Goal: Complete application form

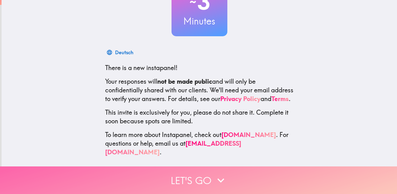
click at [219, 178] on icon "button" at bounding box center [221, 181] width 14 height 14
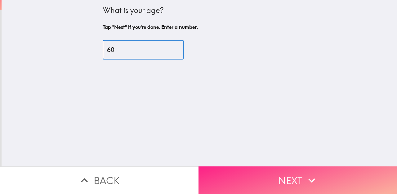
type input "60"
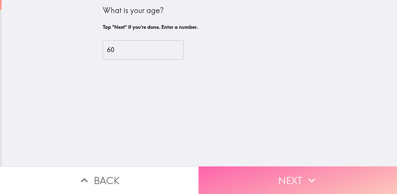
click at [310, 180] on icon "button" at bounding box center [311, 180] width 7 height 4
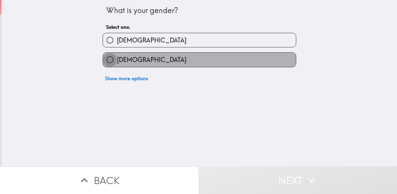
click at [110, 60] on input "[DEMOGRAPHIC_DATA]" at bounding box center [110, 60] width 14 height 14
radio input "true"
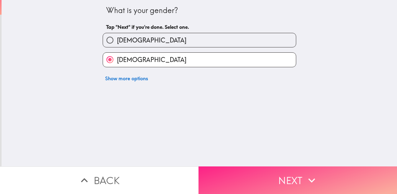
click at [312, 179] on icon "button" at bounding box center [312, 181] width 14 height 14
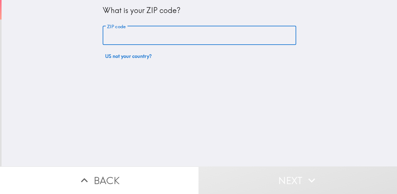
click at [135, 35] on input "ZIP code" at bounding box center [200, 35] width 194 height 19
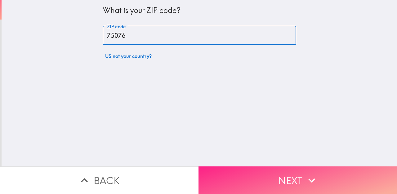
type input "75076"
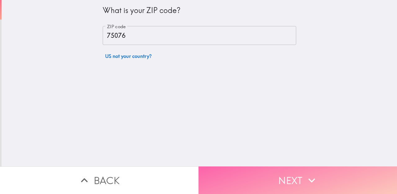
click at [299, 178] on button "Next" at bounding box center [298, 181] width 199 height 28
